Goal: Information Seeking & Learning: Learn about a topic

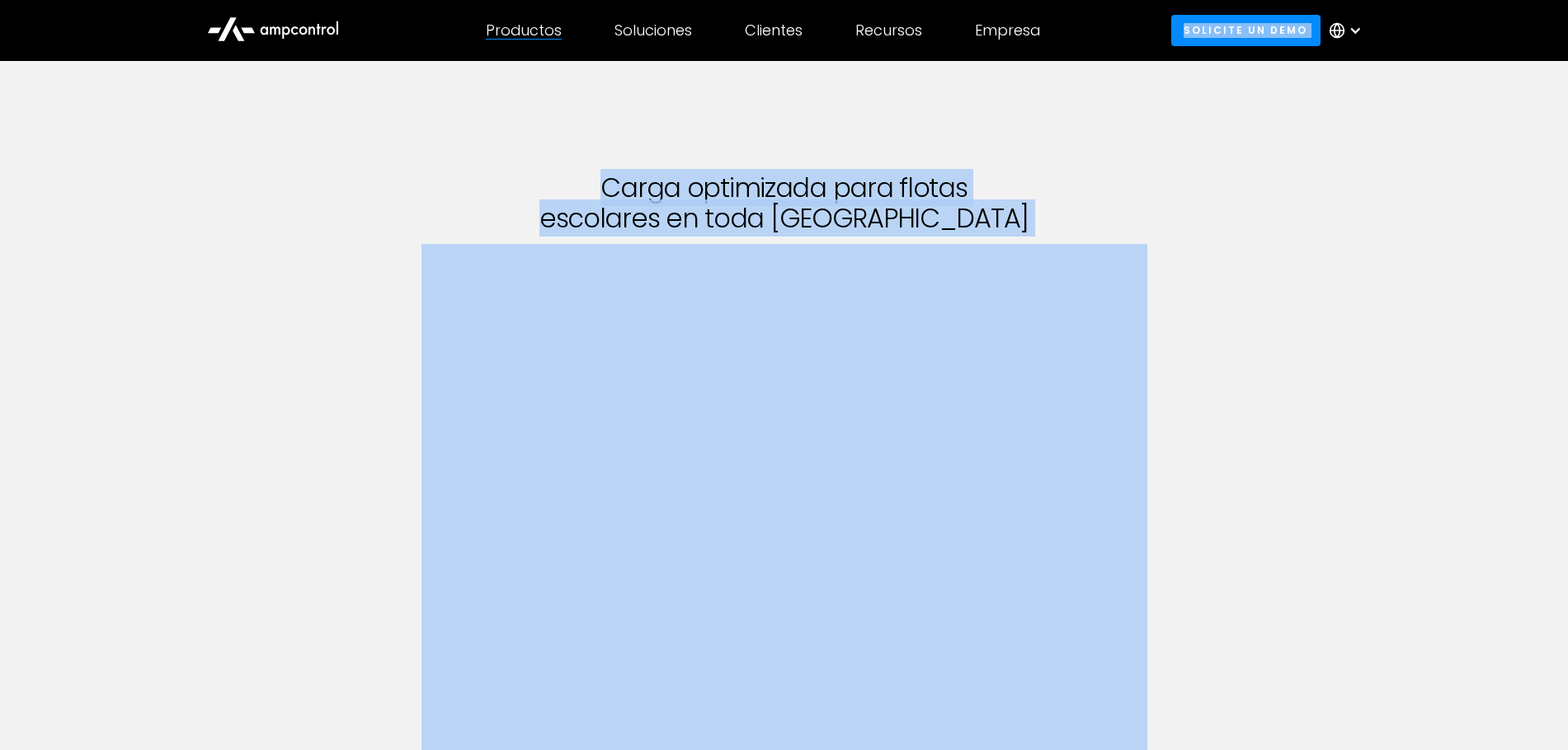
drag, startPoint x: 259, startPoint y: 553, endPoint x: 228, endPoint y: 556, distance: 31.1
click at [226, 534] on div "Carga optimizada para flotas escolares en toda América del Norte with Ampcontro…" at bounding box center [784, 630] width 1568 height 1138
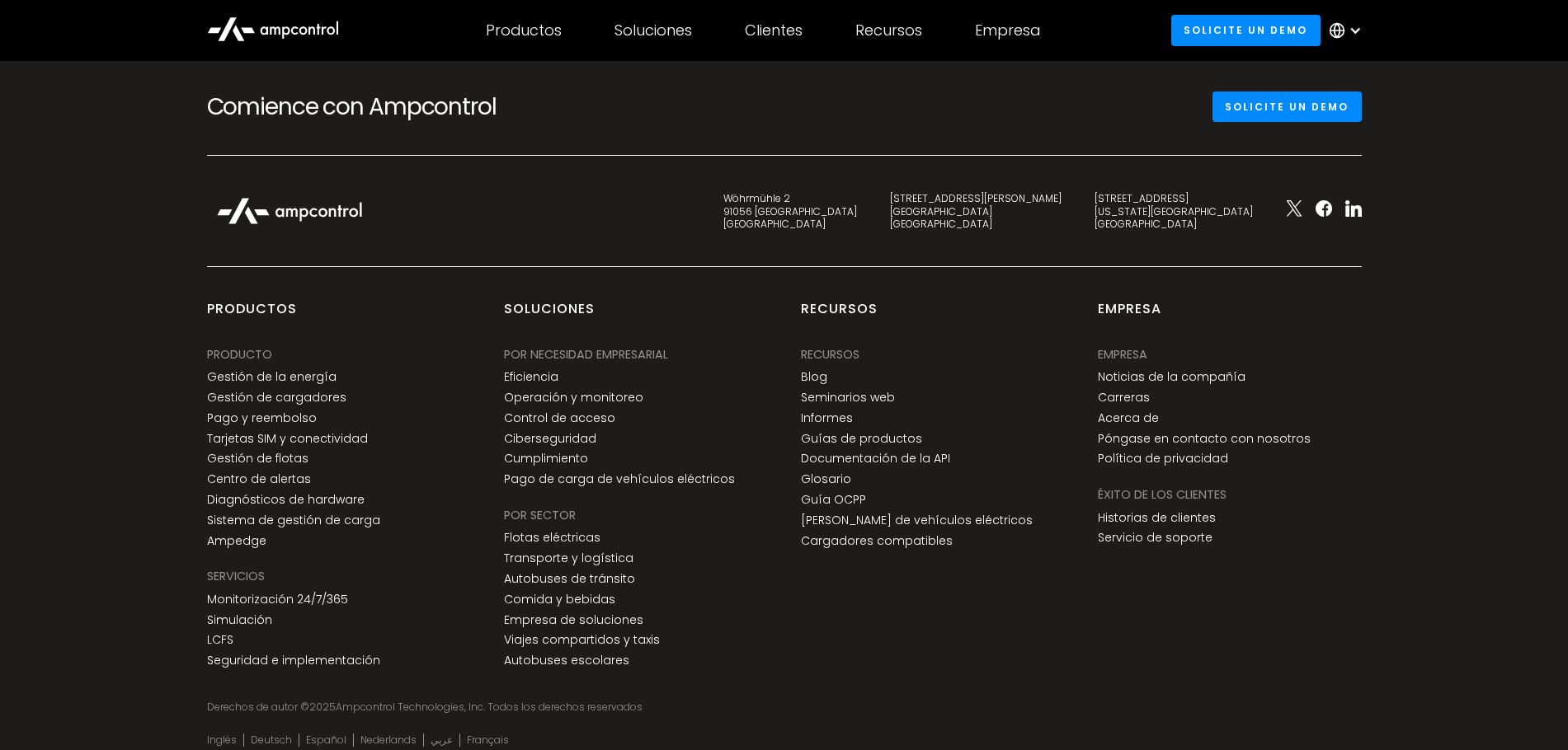
scroll to position [4040, 0]
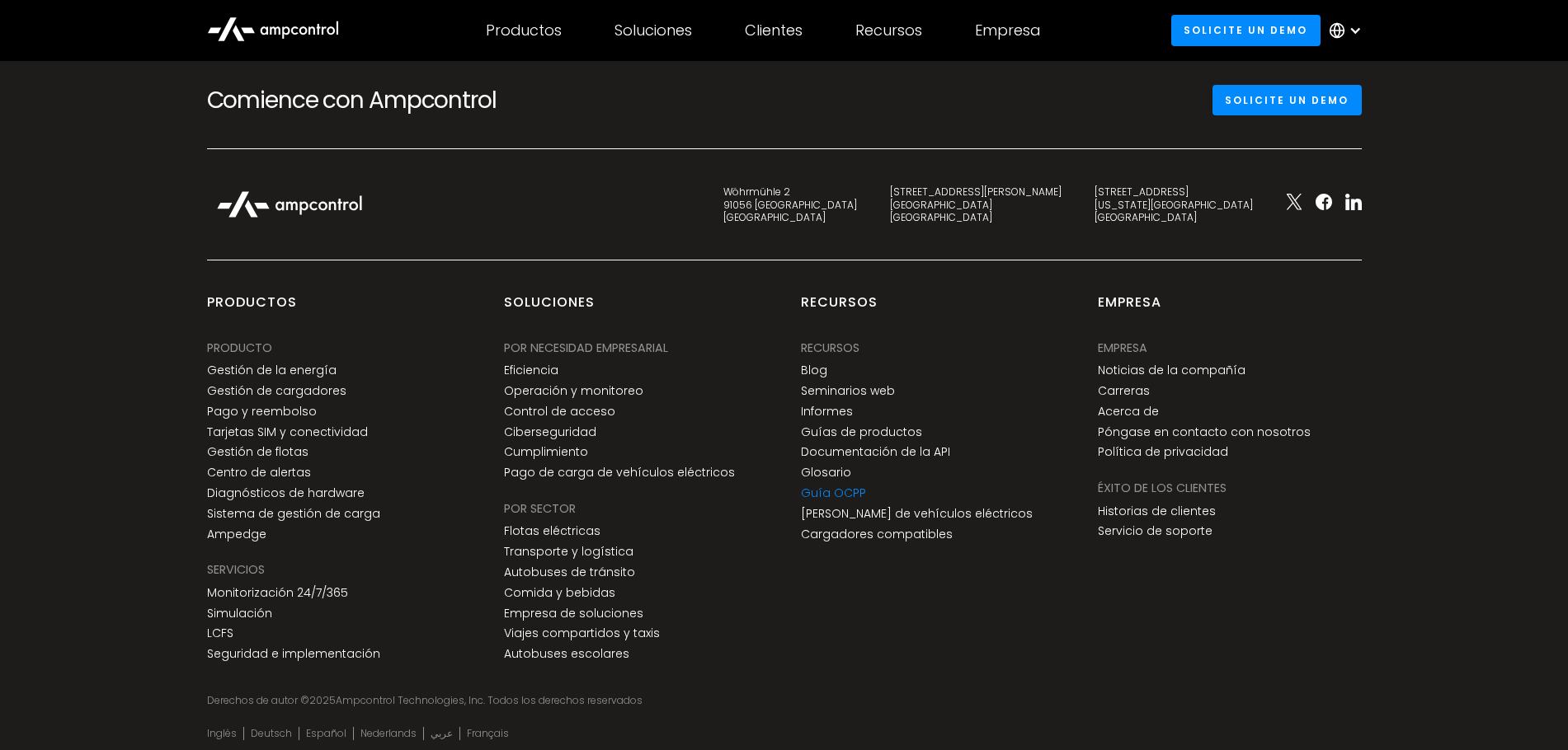
click at [830, 486] on link "Guía OCPP" at bounding box center [833, 493] width 65 height 14
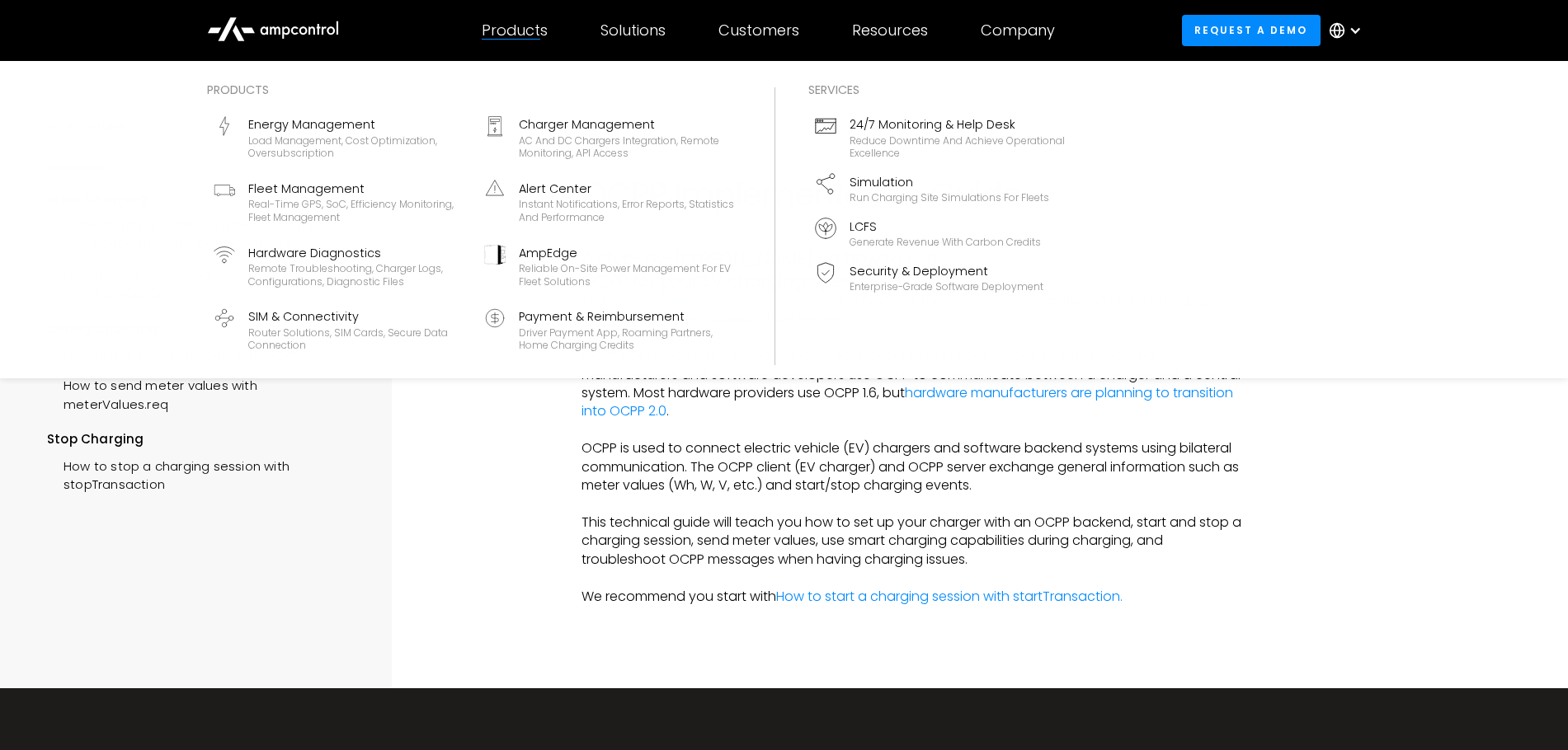
click at [517, 27] on div "Products" at bounding box center [514, 30] width 66 height 18
click at [326, 124] on div "Energy Management" at bounding box center [356, 124] width 216 height 18
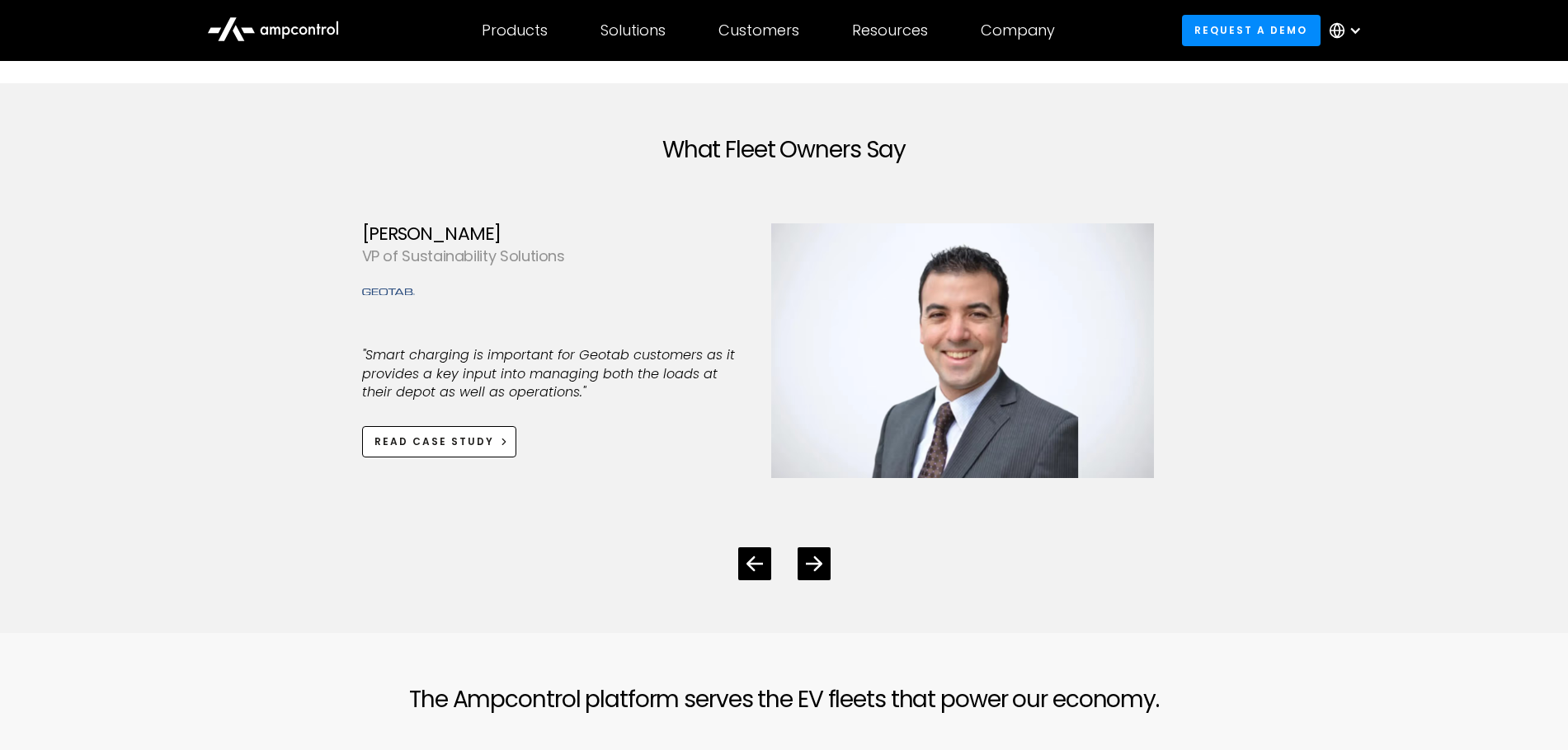
scroll to position [4535, 0]
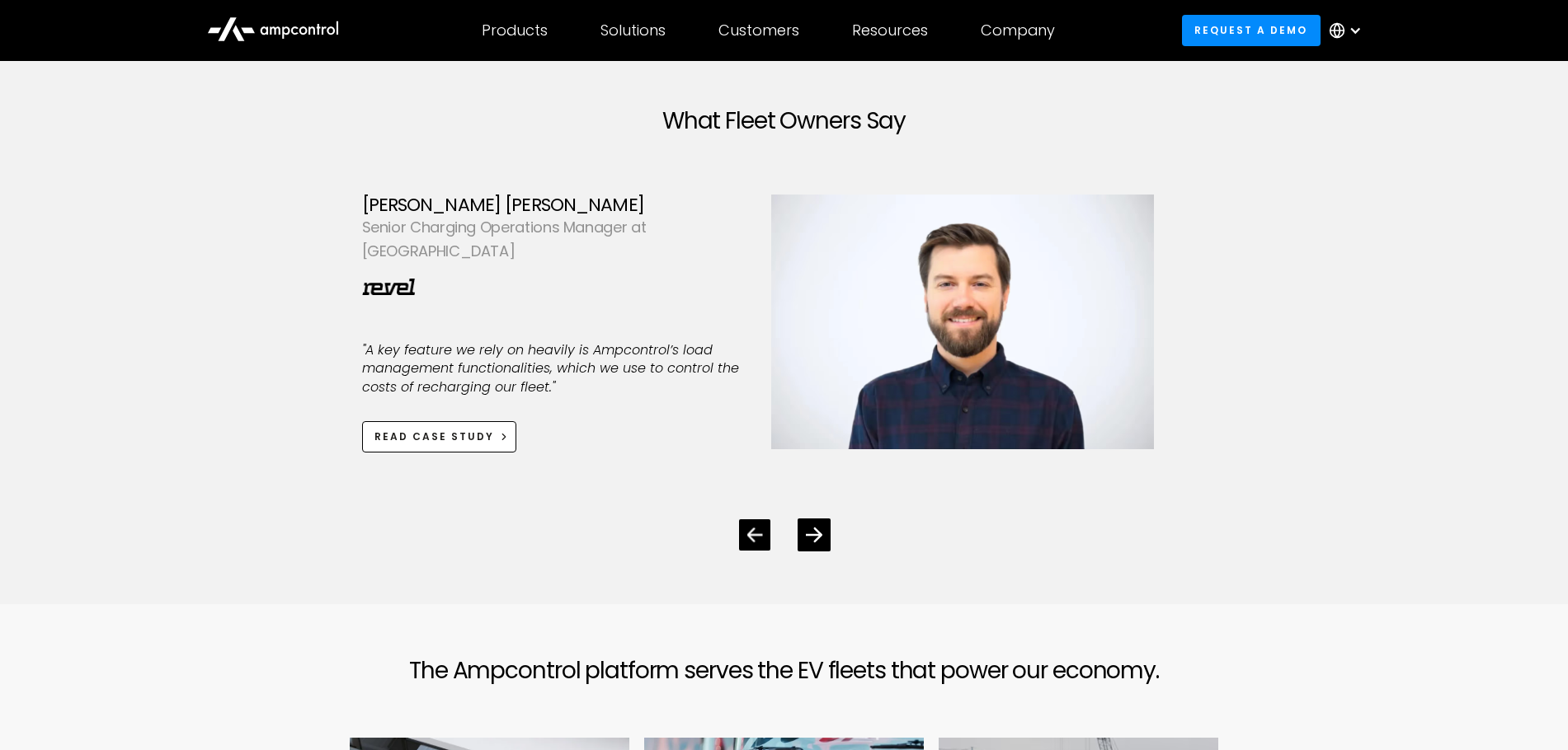
click at [763, 533] on div "Previous slide" at bounding box center [754, 535] width 32 height 32
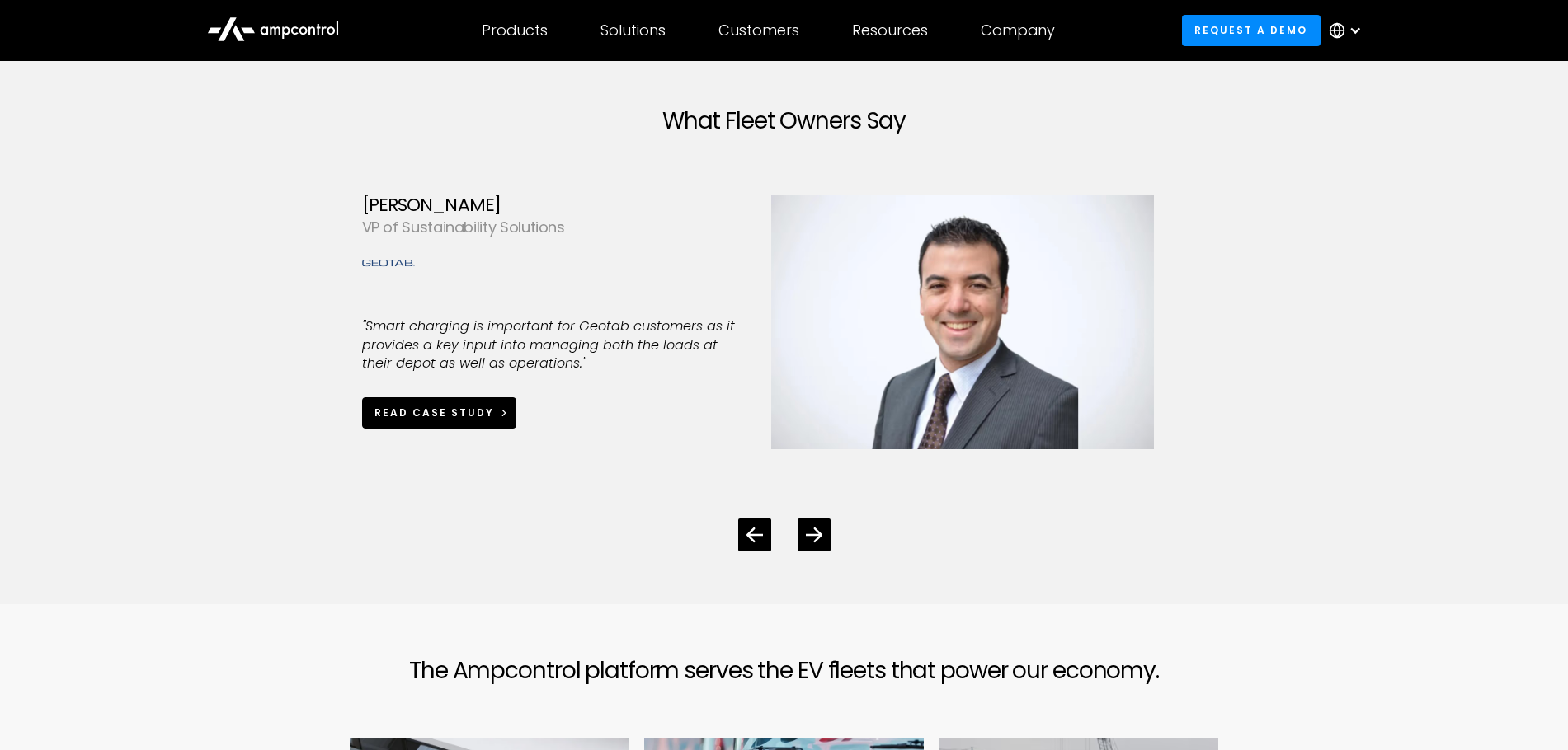
click at [468, 418] on div "Read case study" at bounding box center [433, 412] width 120 height 14
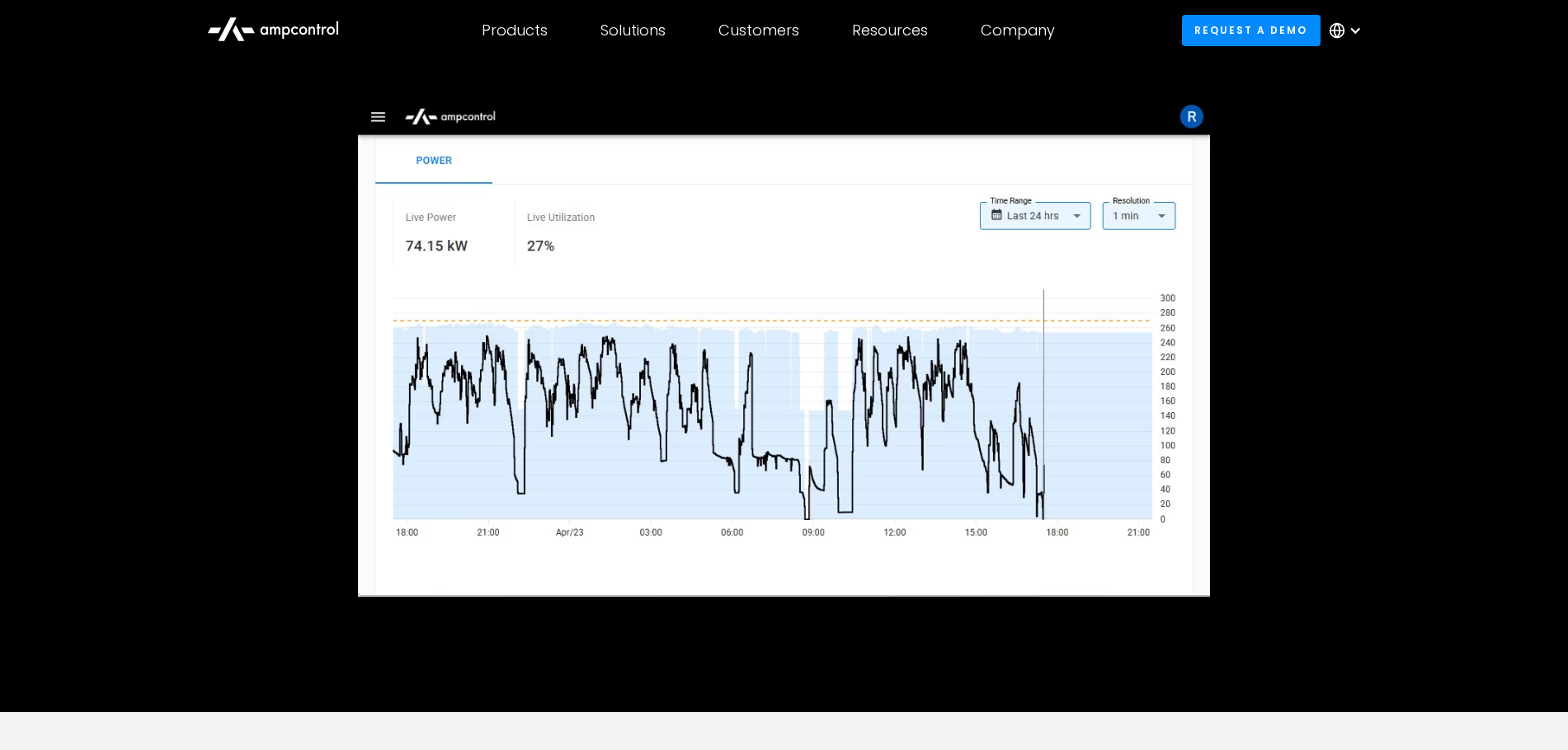
scroll to position [165, 0]
